Goal: Information Seeking & Learning: Learn about a topic

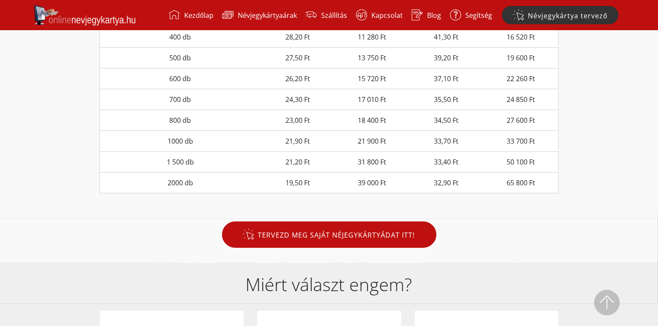
scroll to position [205, 0]
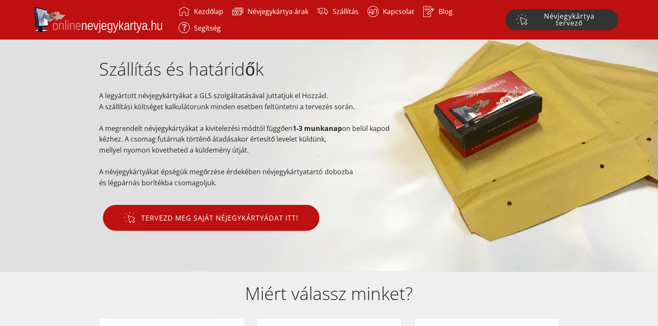
click at [372, 184] on p "A legyártott névjegykártyákat a GLS szolgáltatásával juttatjuk el Hozzád. A szá…" at bounding box center [250, 143] width 302 height 105
